Goal: Information Seeking & Learning: Learn about a topic

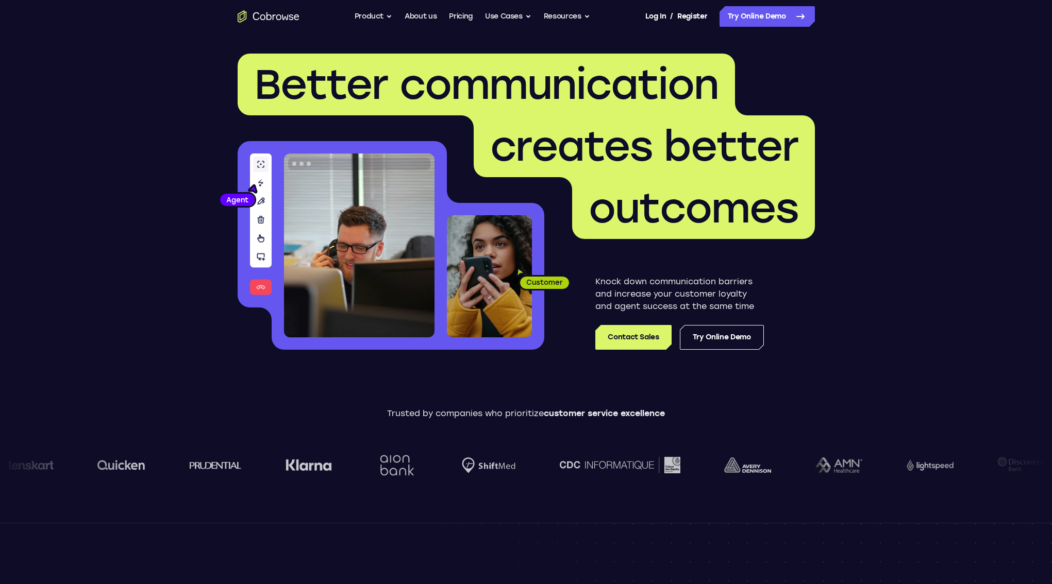
click at [661, 187] on span "outcomes" at bounding box center [693, 207] width 210 height 49
click at [785, 15] on link "Try Online Demo" at bounding box center [766, 16] width 95 height 21
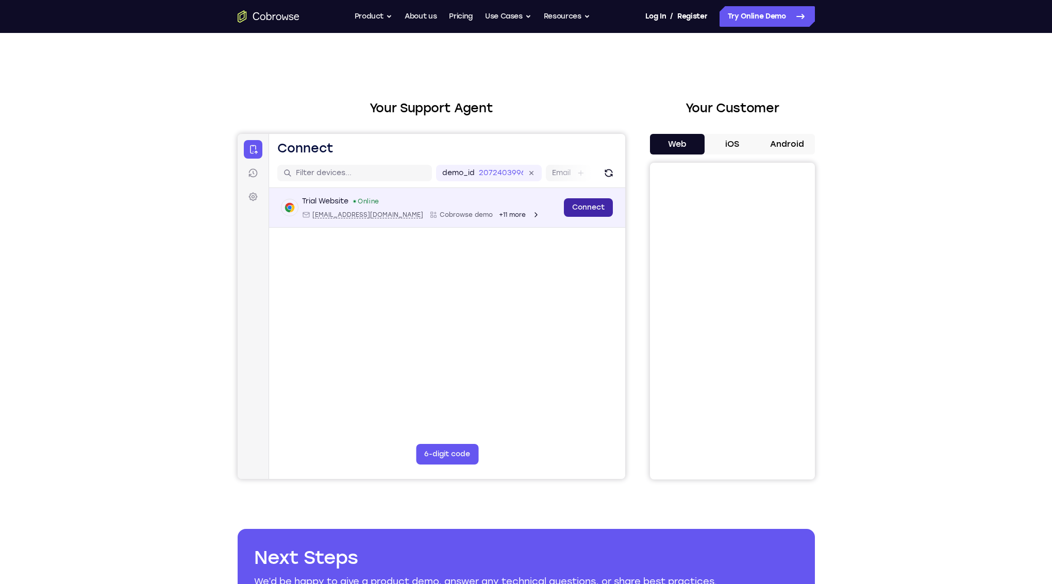
click at [581, 211] on link "Connect" at bounding box center [587, 207] width 49 height 19
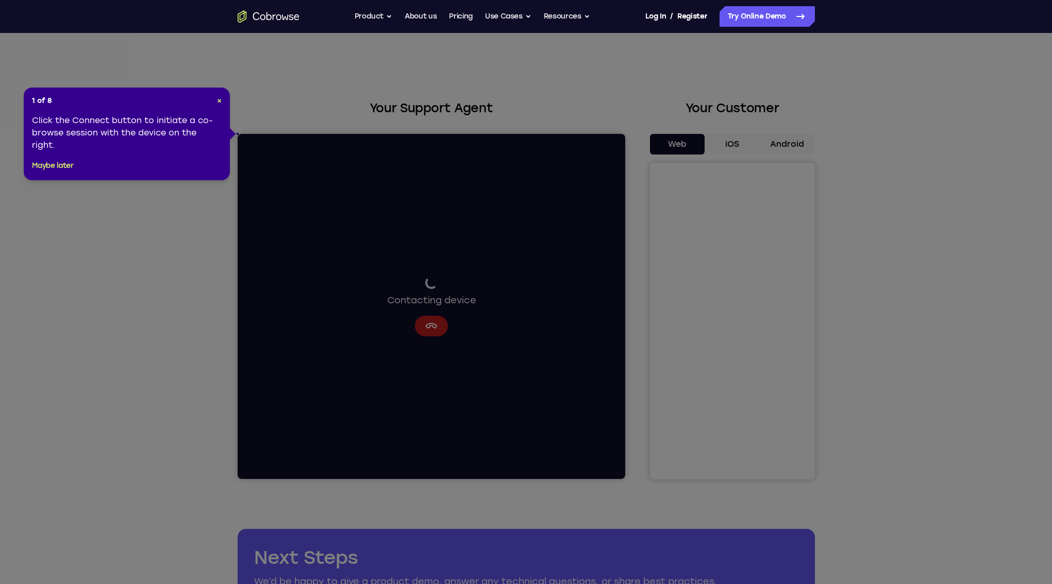
click at [311, 179] on icon at bounding box center [529, 292] width 1059 height 584
click at [385, 268] on icon at bounding box center [529, 292] width 1059 height 584
click at [280, 136] on icon at bounding box center [529, 292] width 1059 height 584
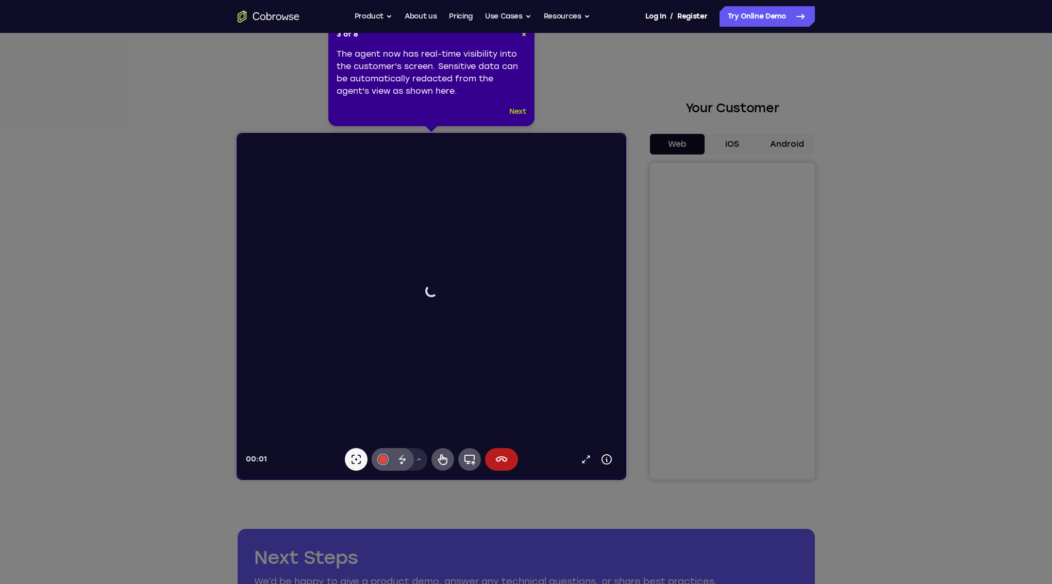
click at [516, 117] on button "Next" at bounding box center [517, 112] width 17 height 12
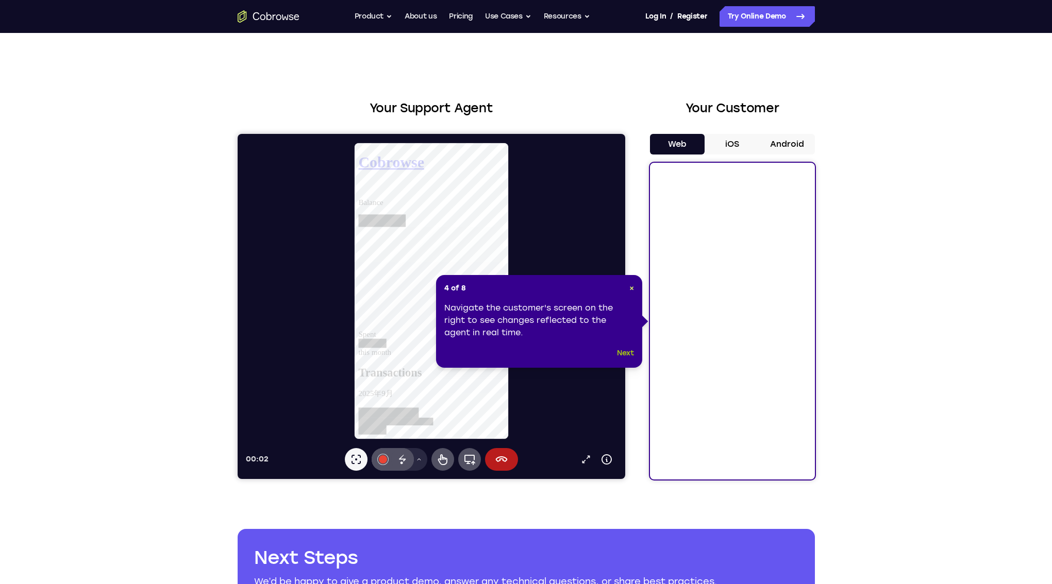
click at [620, 350] on button "Next" at bounding box center [625, 353] width 17 height 12
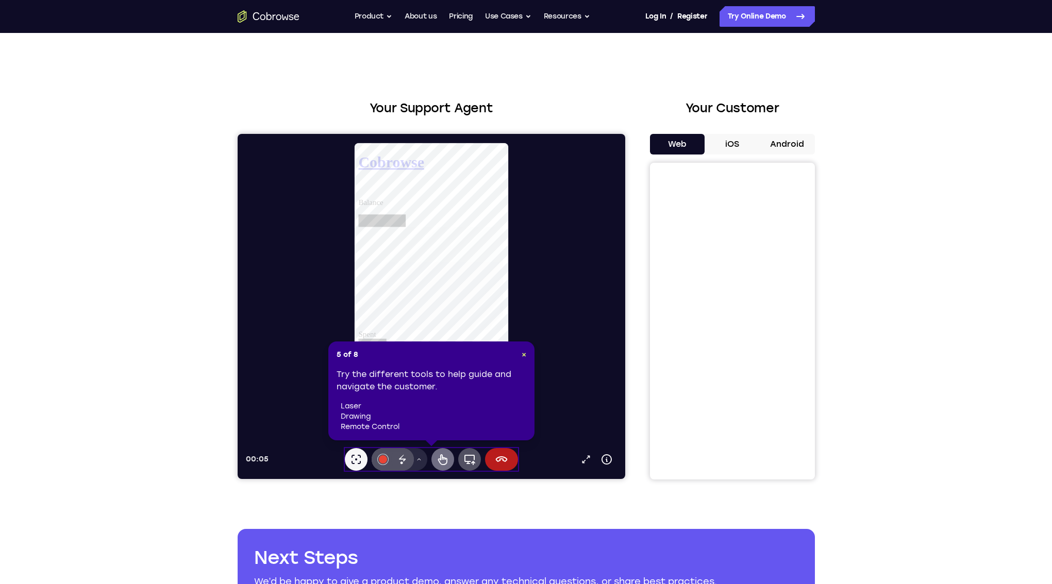
click at [447, 457] on icon at bounding box center [442, 459] width 12 height 12
click at [527, 355] on div "5 of 8 × Try the different tools to help guide and navigate the customer. laser…" at bounding box center [431, 391] width 206 height 99
click at [378, 16] on button "Product" at bounding box center [374, 16] width 38 height 21
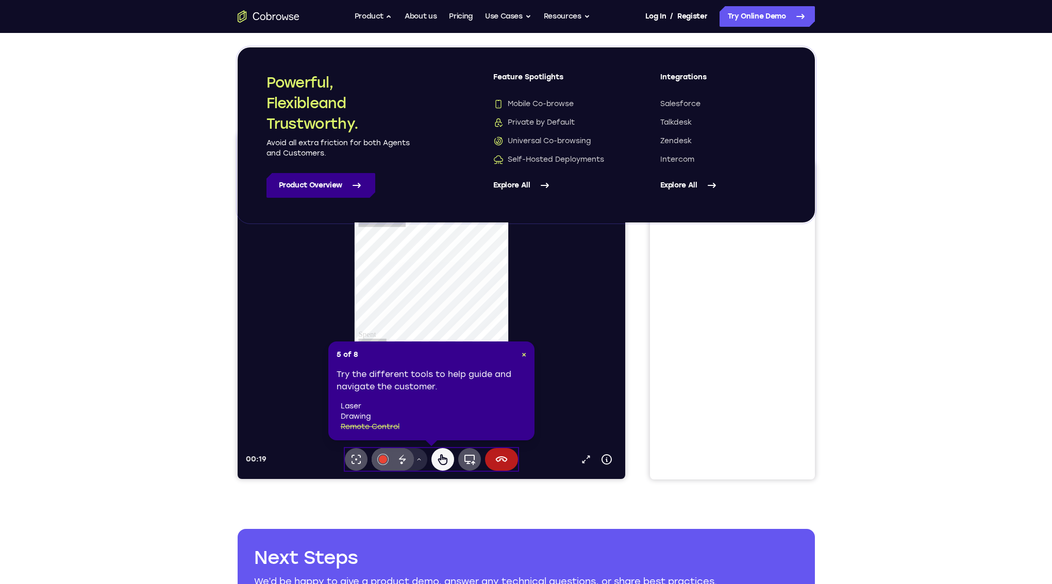
click at [346, 192] on link "Product Overview" at bounding box center [320, 185] width 109 height 25
